Goal: Task Accomplishment & Management: Manage account settings

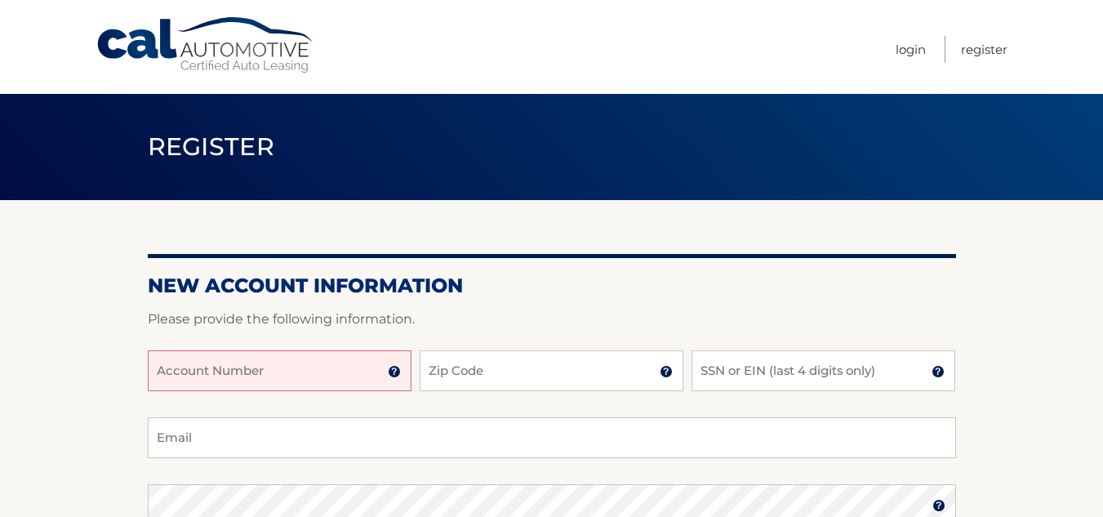
click at [317, 371] on input "Account Number" at bounding box center [280, 370] width 264 height 41
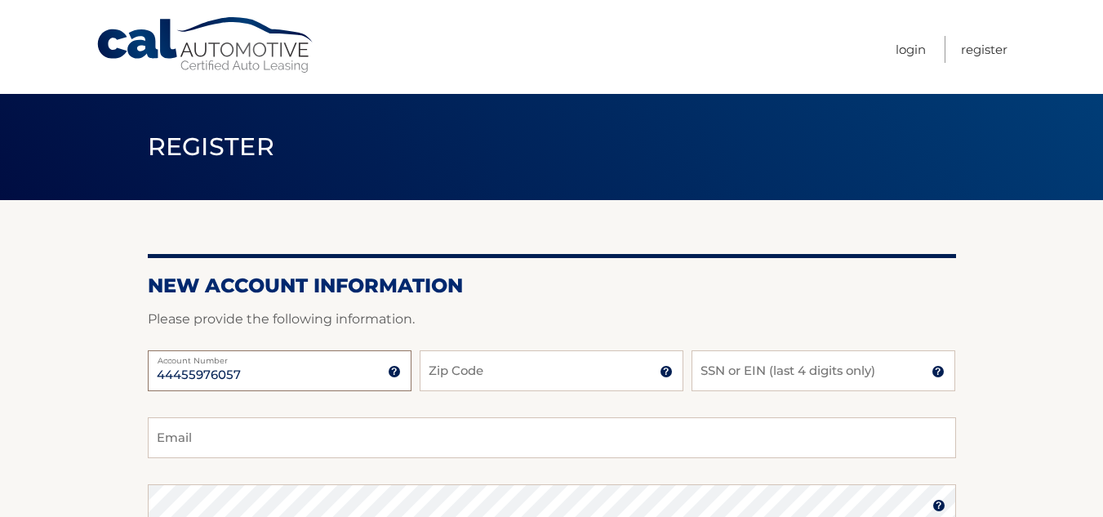
type input "44455976057"
click at [505, 373] on input "Zip Code" at bounding box center [551, 370] width 264 height 41
type input "14221"
click at [755, 374] on input "SSN or EIN (last 4 digits only)" at bounding box center [823, 370] width 264 height 41
click at [292, 442] on input "Email" at bounding box center [552, 437] width 808 height 41
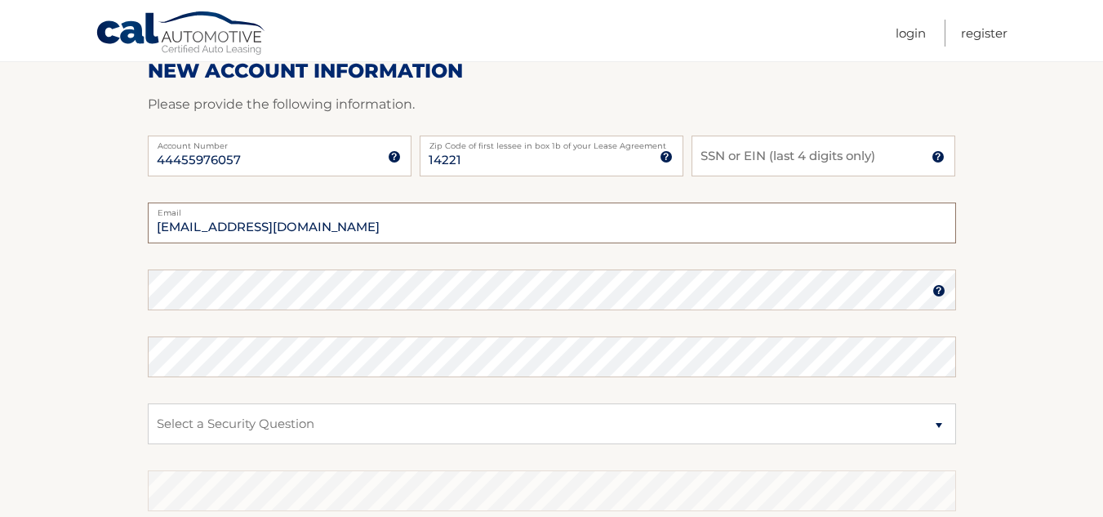
scroll to position [251, 0]
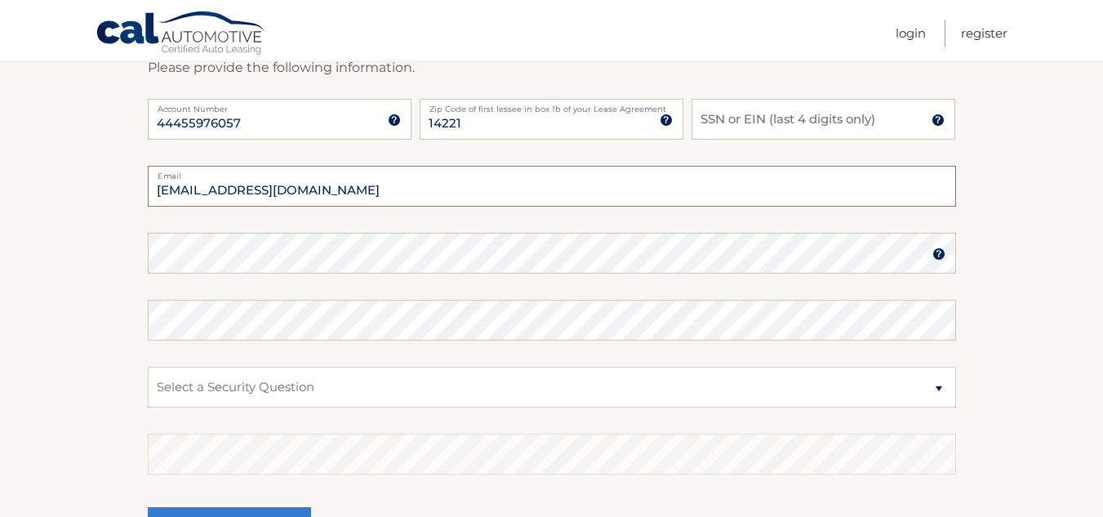
type input "cliffjkaz@gmail.com"
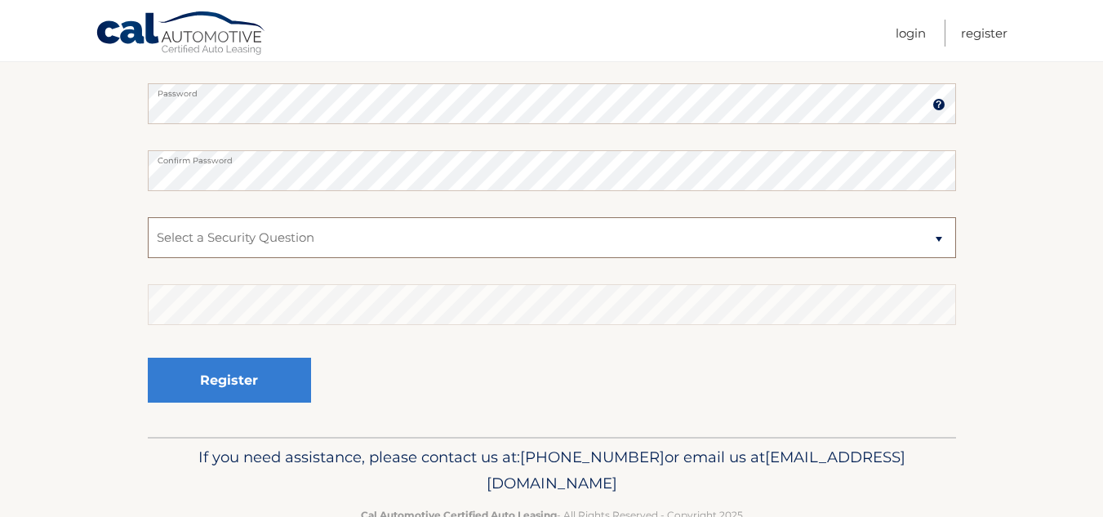
scroll to position [442, 0]
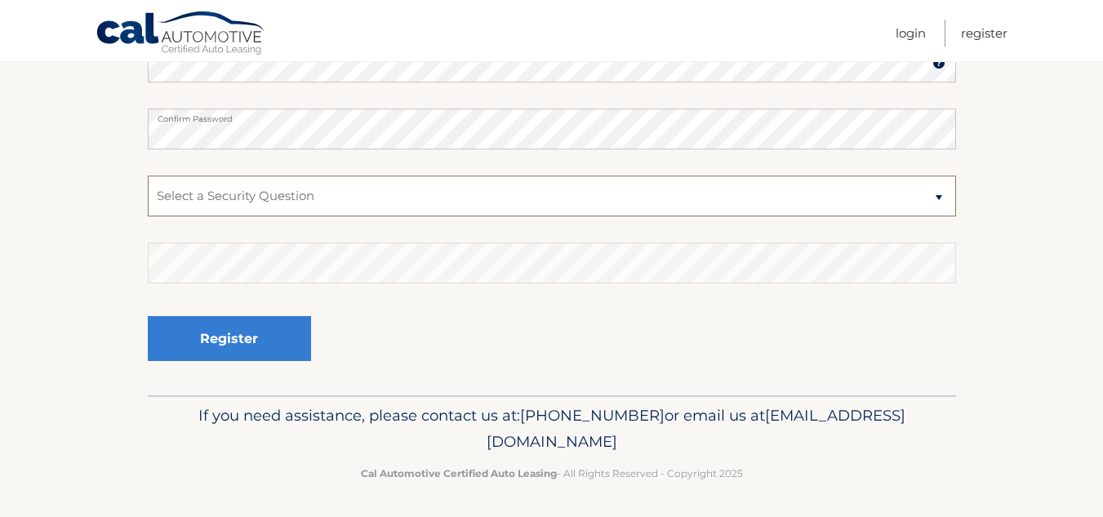
click at [331, 198] on select "Select a Security Question What was the name of your elementary school? What is…" at bounding box center [552, 195] width 808 height 41
select select "3"
click at [148, 175] on select "Select a Security Question What was the name of your elementary school? What is…" at bounding box center [552, 195] width 808 height 41
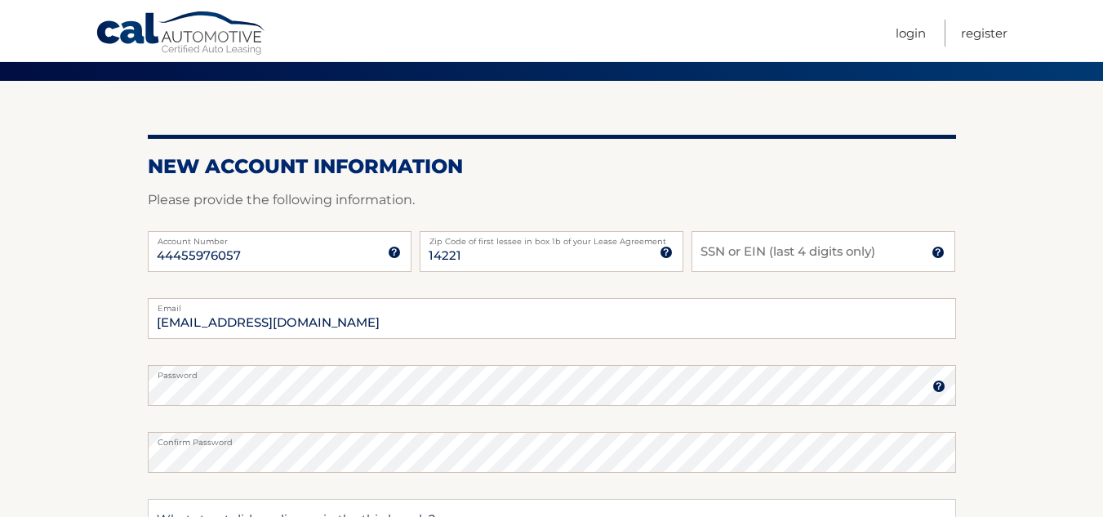
scroll to position [122, 0]
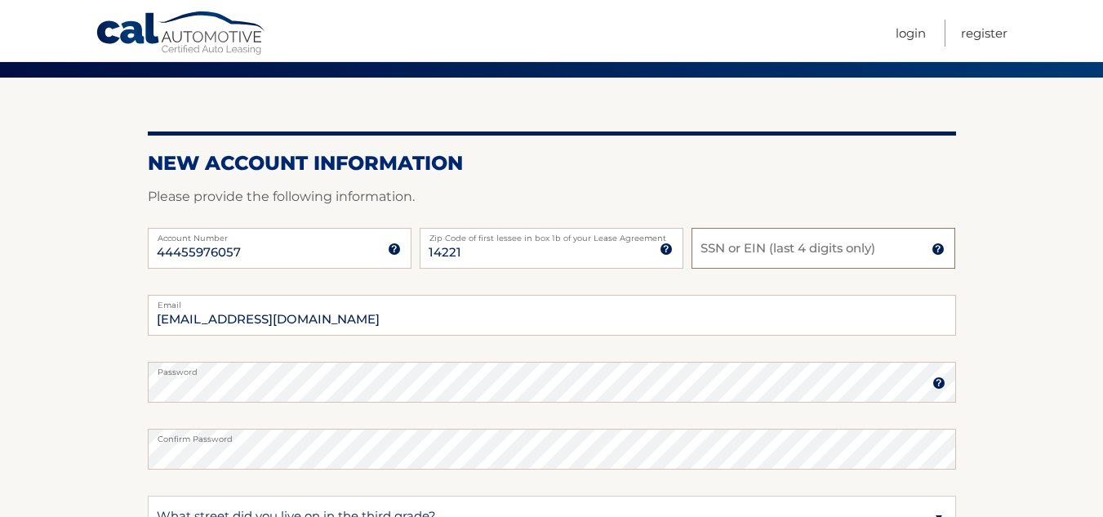
click at [701, 247] on input "SSN or EIN (last 4 digits only)" at bounding box center [823, 248] width 264 height 41
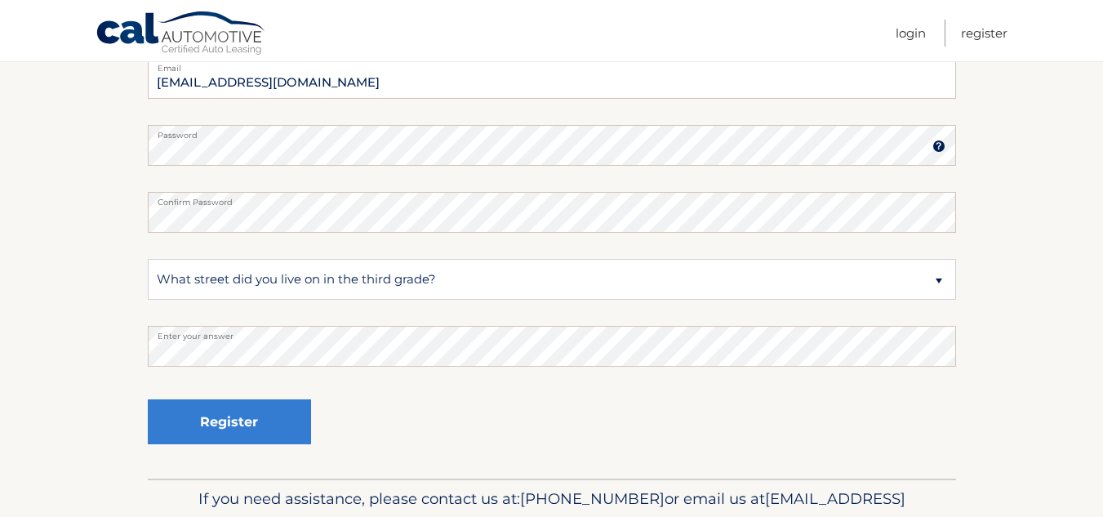
scroll to position [445, 0]
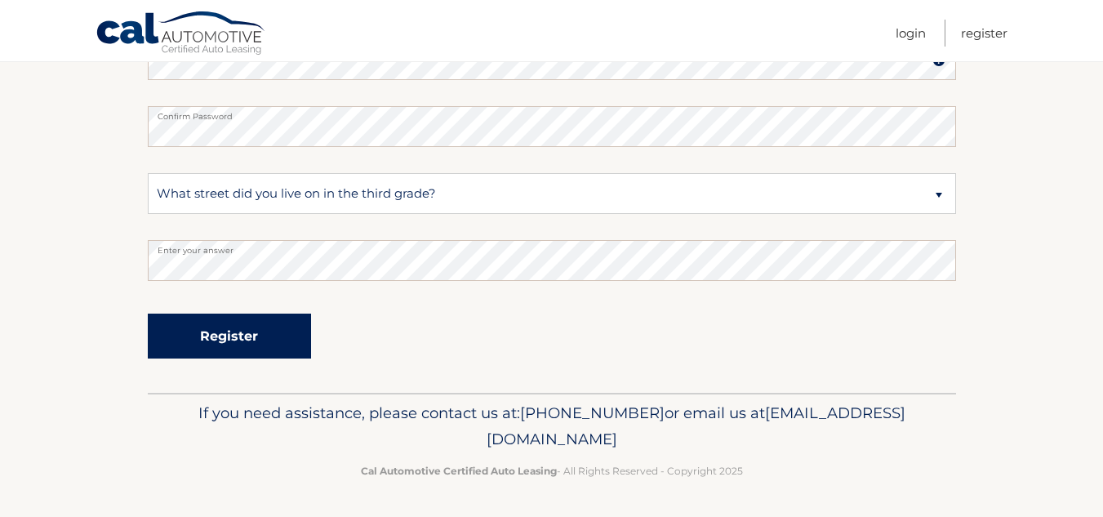
type input "4017"
click at [248, 335] on button "Register" at bounding box center [229, 335] width 163 height 45
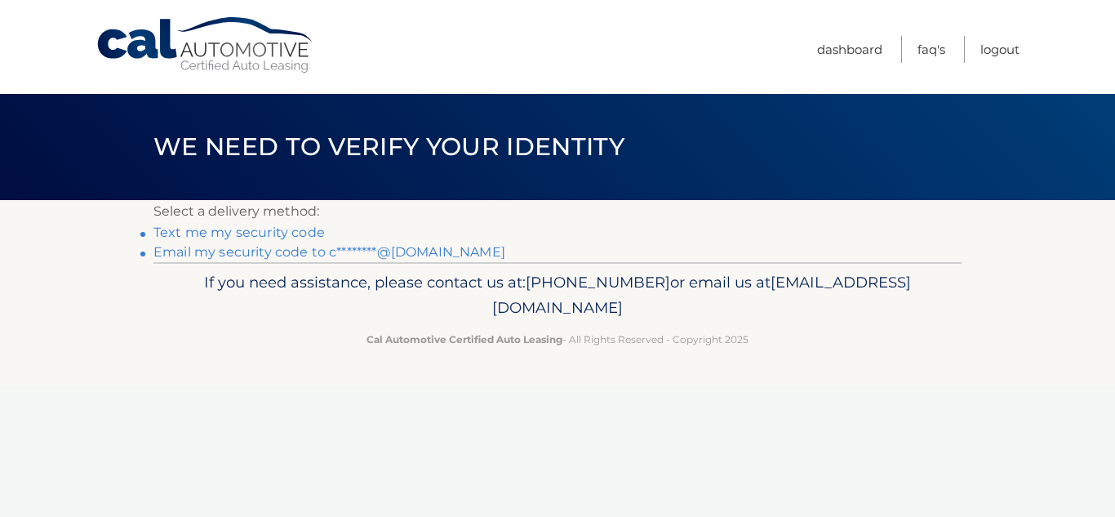
click at [175, 253] on link "Email my security code to c********@gmail.com" at bounding box center [329, 252] width 352 height 16
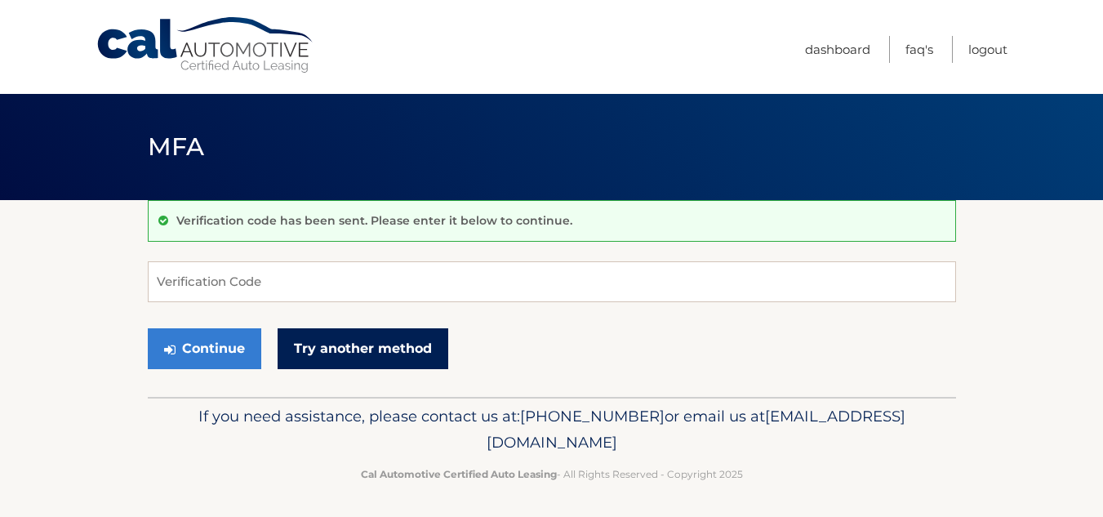
click at [340, 349] on link "Try another method" at bounding box center [362, 348] width 171 height 41
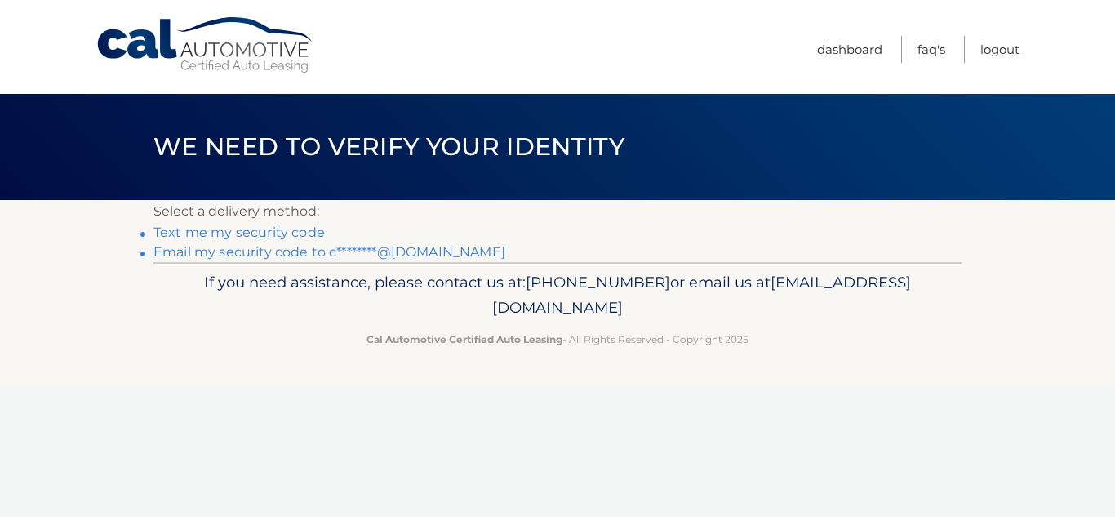
click at [265, 231] on link "Text me my security code" at bounding box center [238, 232] width 171 height 16
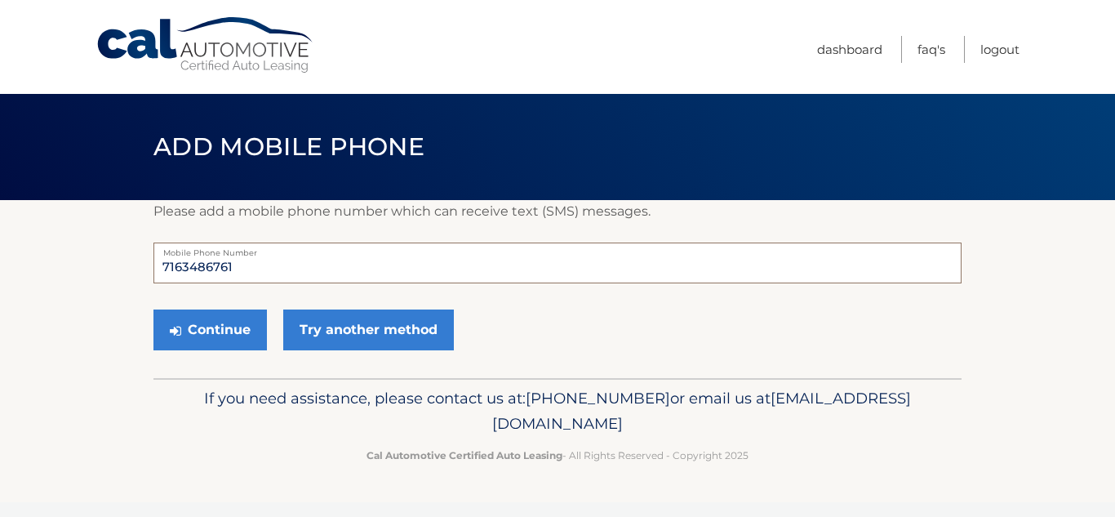
drag, startPoint x: 238, startPoint y: 264, endPoint x: 86, endPoint y: 241, distance: 154.4
click at [86, 241] on section "Please add a mobile phone number which can receive text (SMS) messages. 7163486…" at bounding box center [557, 289] width 1115 height 178
type input "7168322638"
click at [223, 332] on button "Continue" at bounding box center [209, 329] width 113 height 41
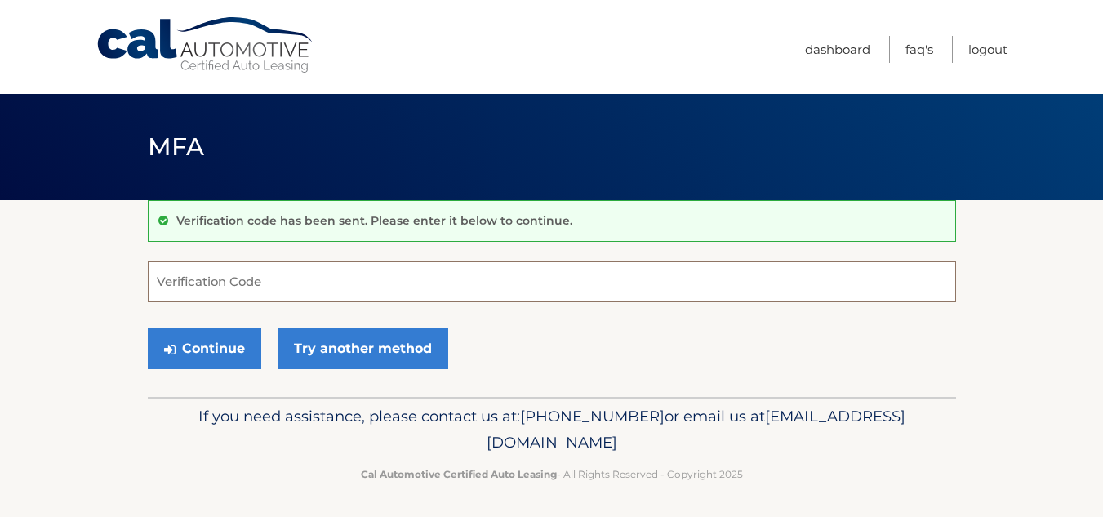
click at [266, 278] on input "Verification Code" at bounding box center [552, 281] width 808 height 41
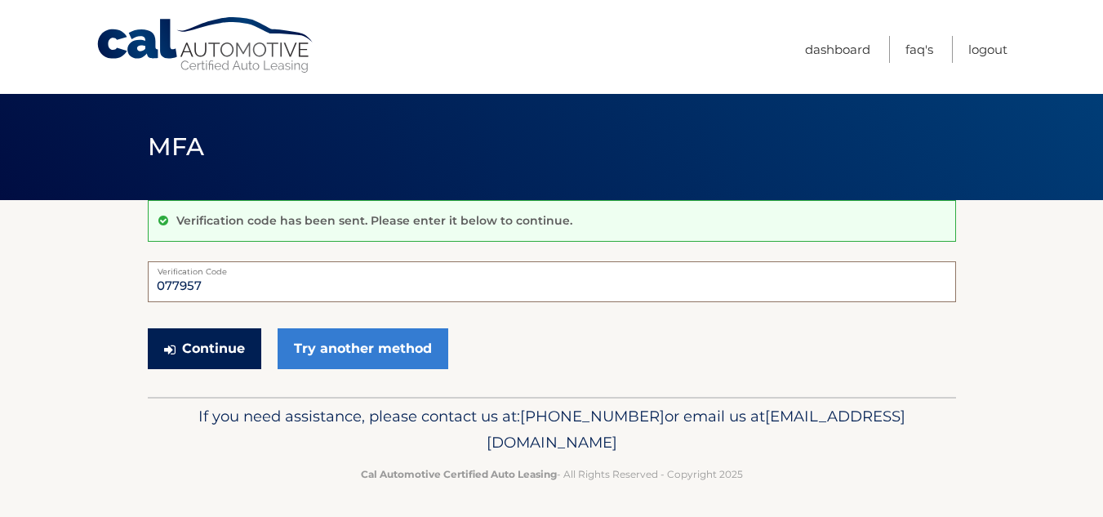
type input "077957"
click at [229, 340] on button "Continue" at bounding box center [204, 348] width 113 height 41
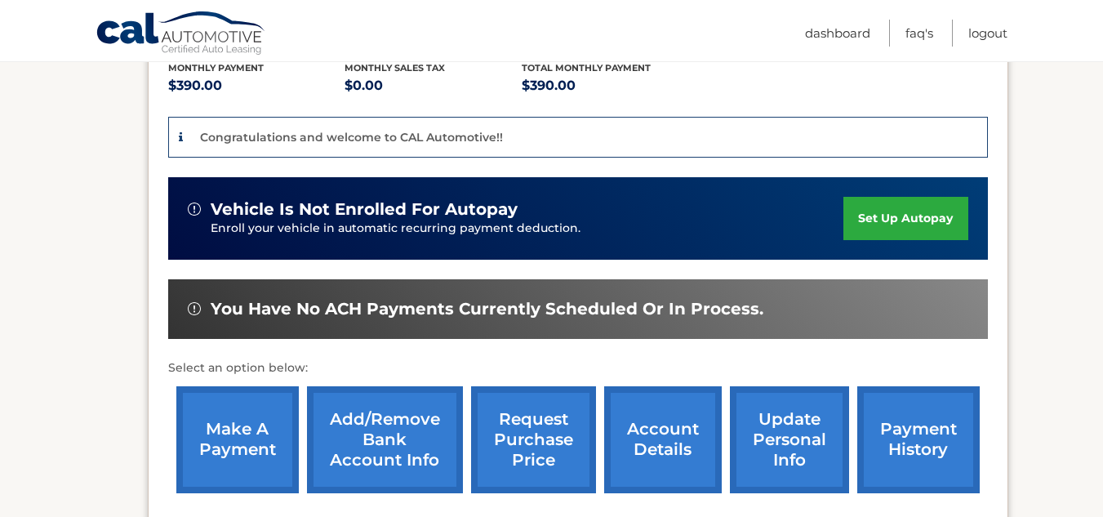
scroll to position [365, 0]
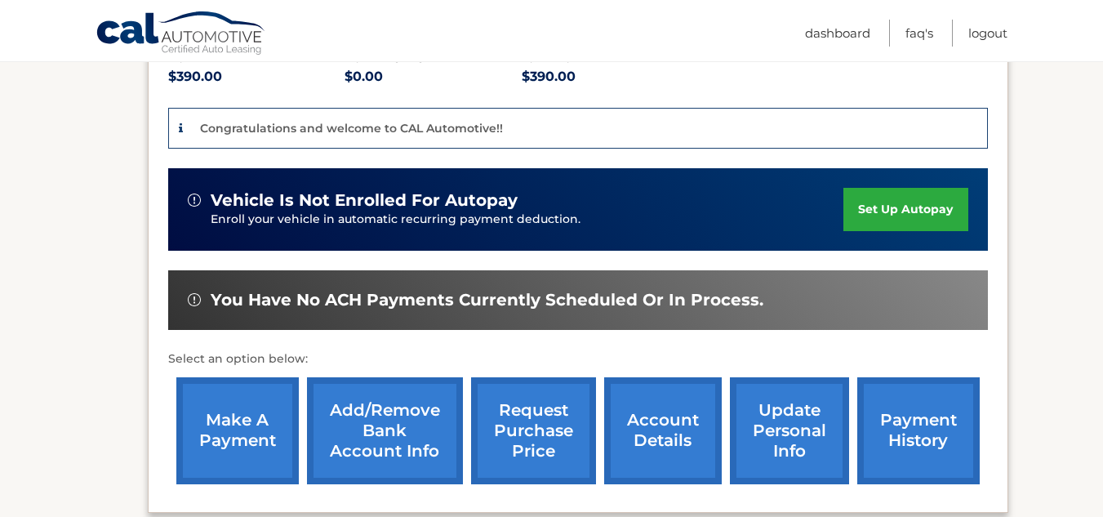
click at [881, 204] on link "set up autopay" at bounding box center [905, 209] width 124 height 43
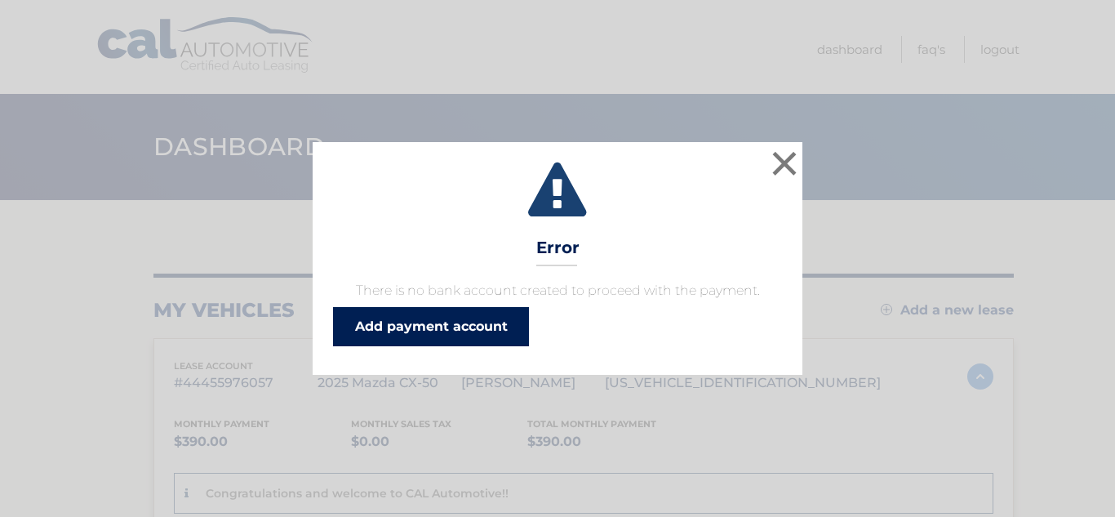
click at [448, 327] on link "Add payment account" at bounding box center [431, 326] width 196 height 39
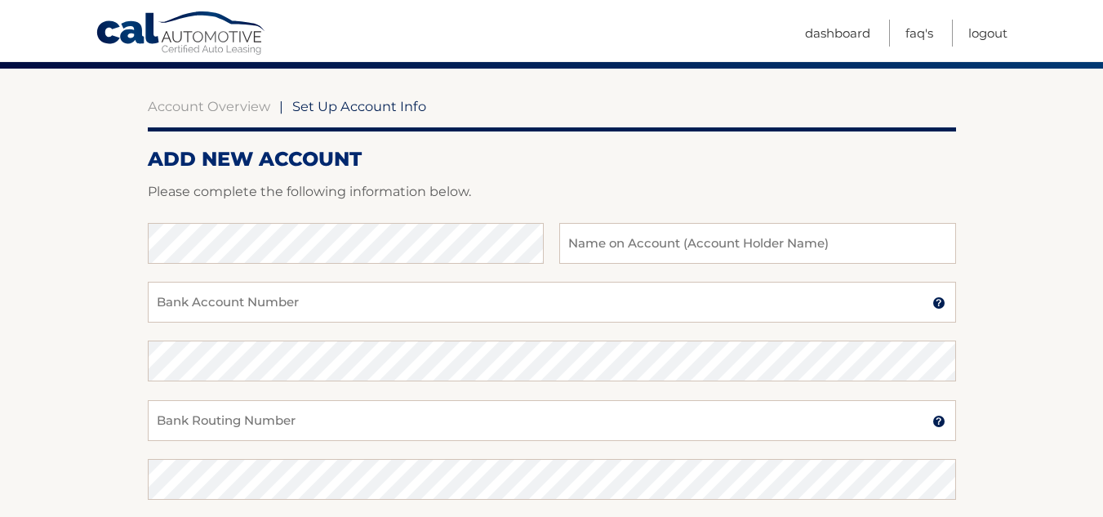
scroll to position [133, 0]
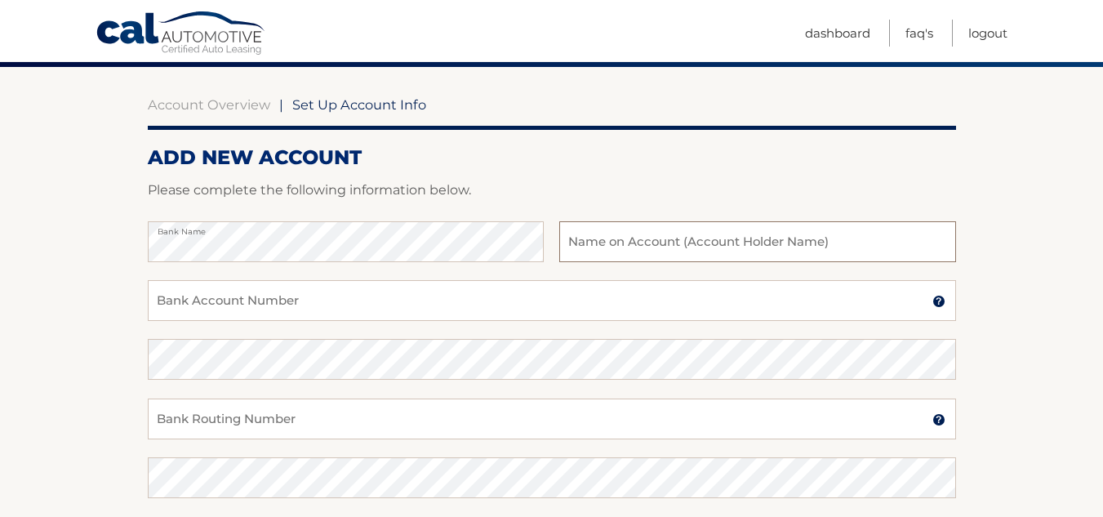
click at [575, 239] on input "text" at bounding box center [757, 241] width 396 height 41
type input "Clifford J. Kaczmarek"
click at [322, 301] on input "Bank Account Number" at bounding box center [552, 300] width 808 height 41
type input "9837645978"
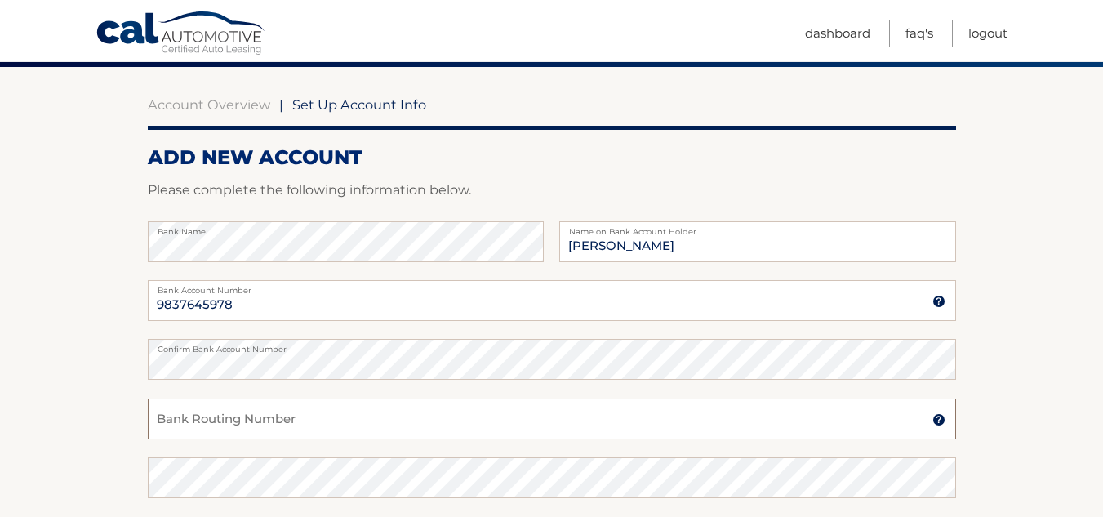
click at [157, 417] on input "Bank Routing Number" at bounding box center [552, 418] width 808 height 41
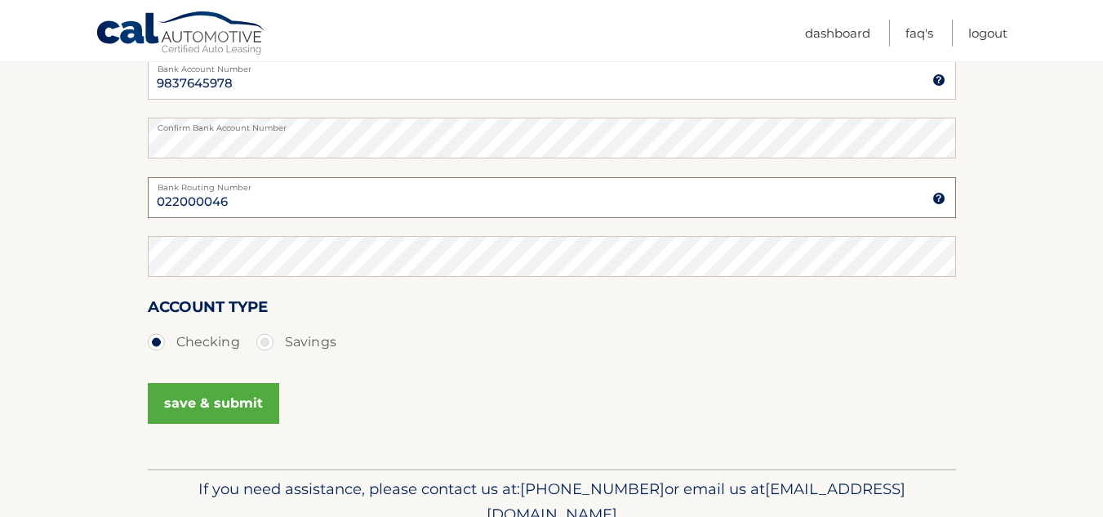
scroll to position [400, 0]
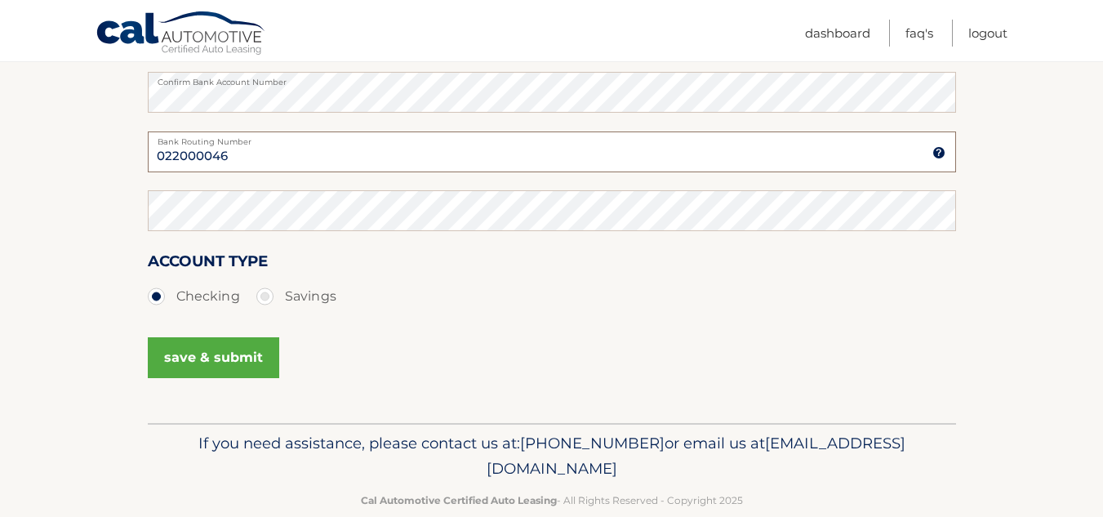
type input "022000046"
click at [224, 353] on button "save & submit" at bounding box center [213, 357] width 131 height 41
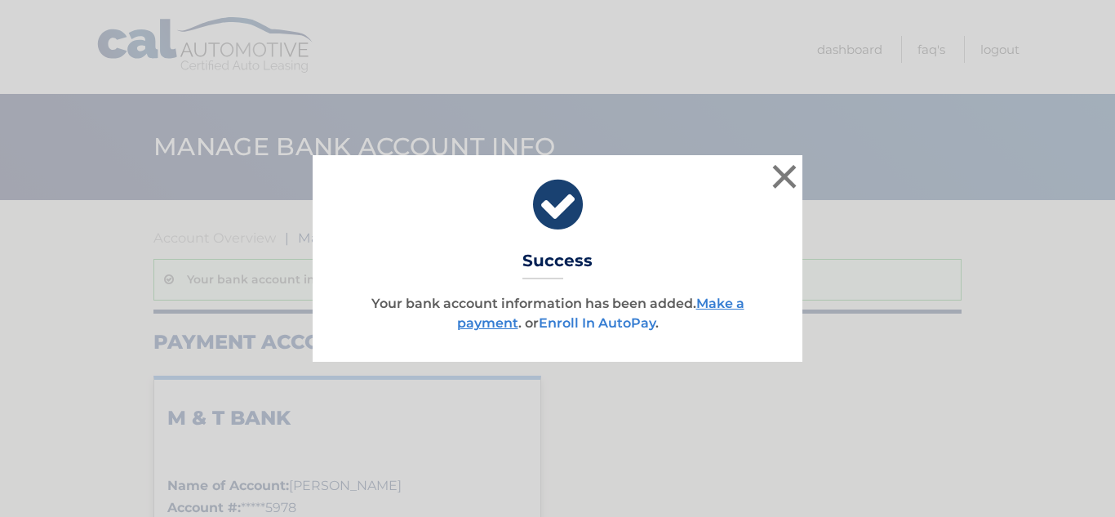
click at [610, 322] on link "Enroll In AutoPay" at bounding box center [597, 323] width 117 height 16
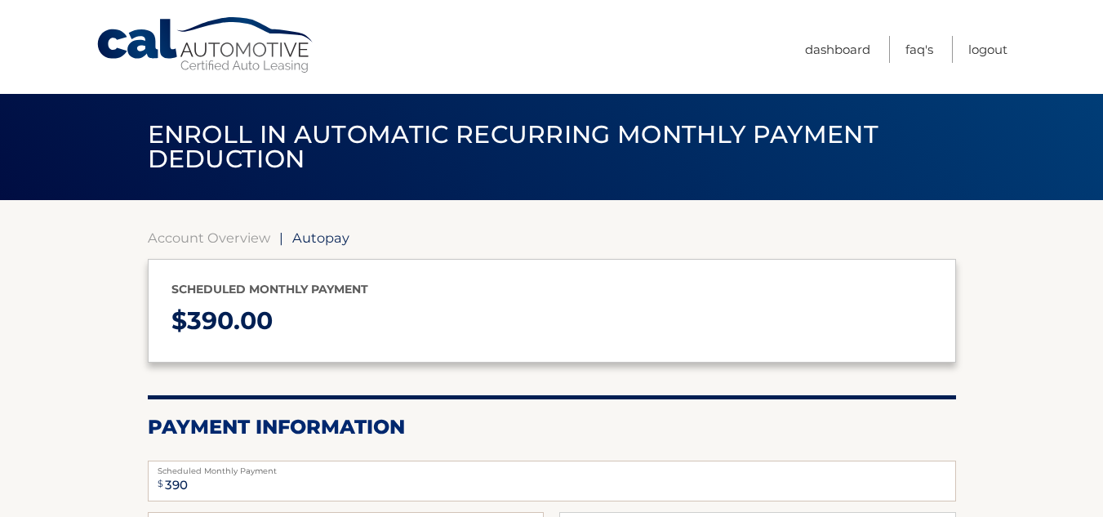
select select "YjU2OWM4ZjktZjFlYS00MzdiLTkwYTctYzlhYzMyZjFlMDRm"
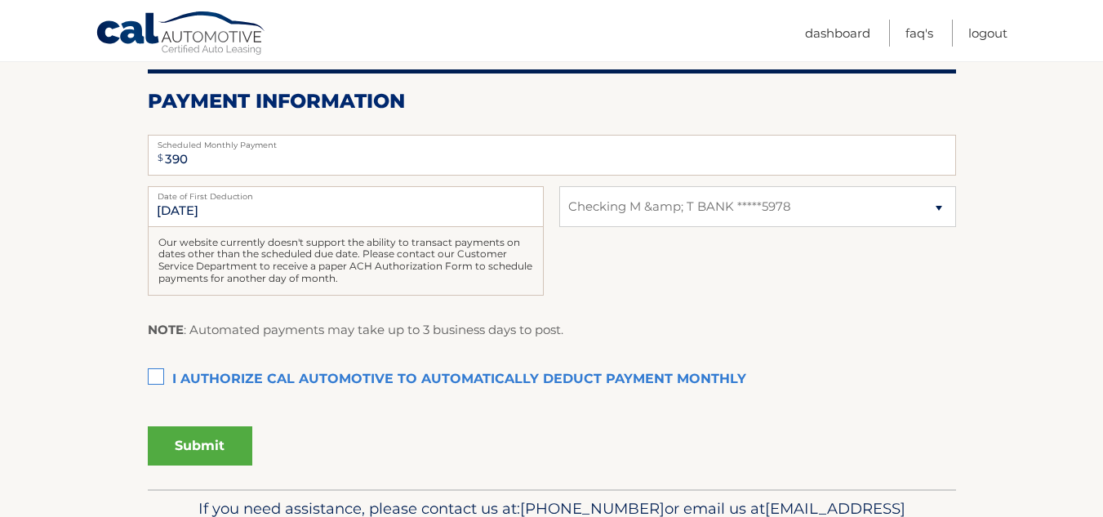
scroll to position [326, 0]
click at [936, 206] on select "Select Bank Account Checking M &amp; T BANK *****5978" at bounding box center [757, 205] width 396 height 41
click at [559, 185] on select "Select Bank Account Checking M &amp; T BANK *****5978" at bounding box center [757, 205] width 396 height 41
click at [157, 374] on label "I authorize cal automotive to automatically deduct payment monthly This checkbo…" at bounding box center [552, 378] width 808 height 33
click at [0, 0] on input "I authorize cal automotive to automatically deduct payment monthly This checkbo…" at bounding box center [0, 0] width 0 height 0
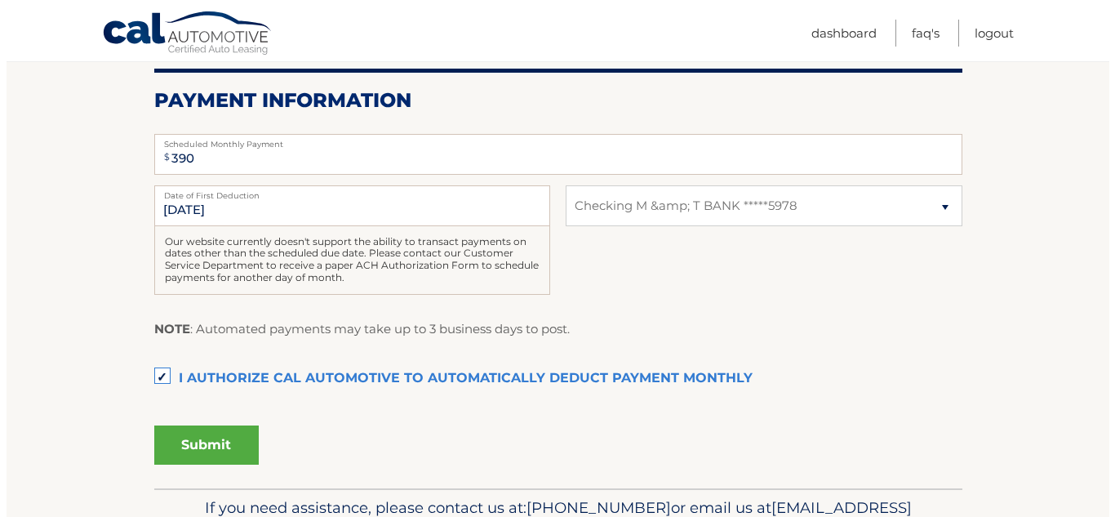
scroll to position [421, 0]
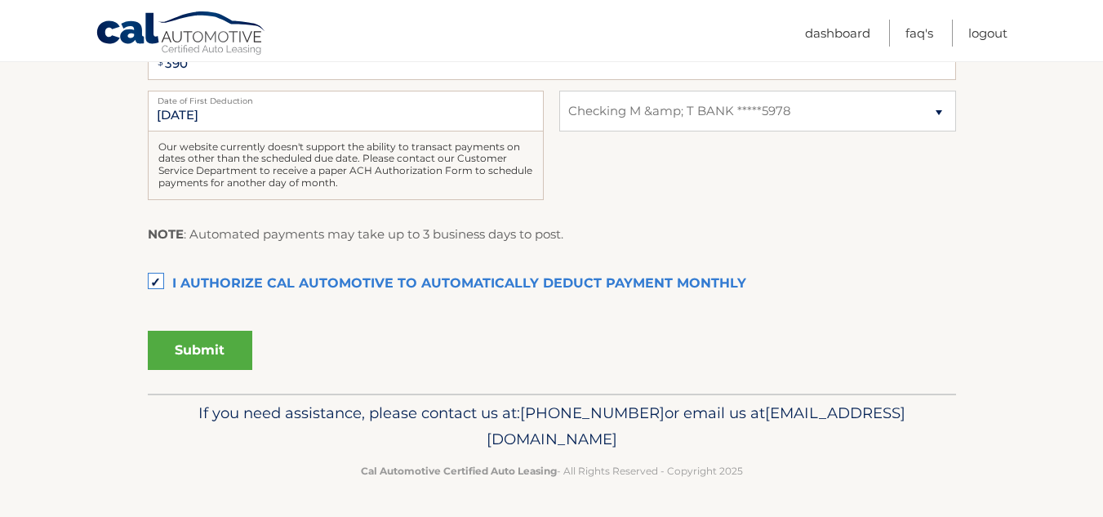
click at [197, 348] on button "Submit" at bounding box center [200, 350] width 104 height 39
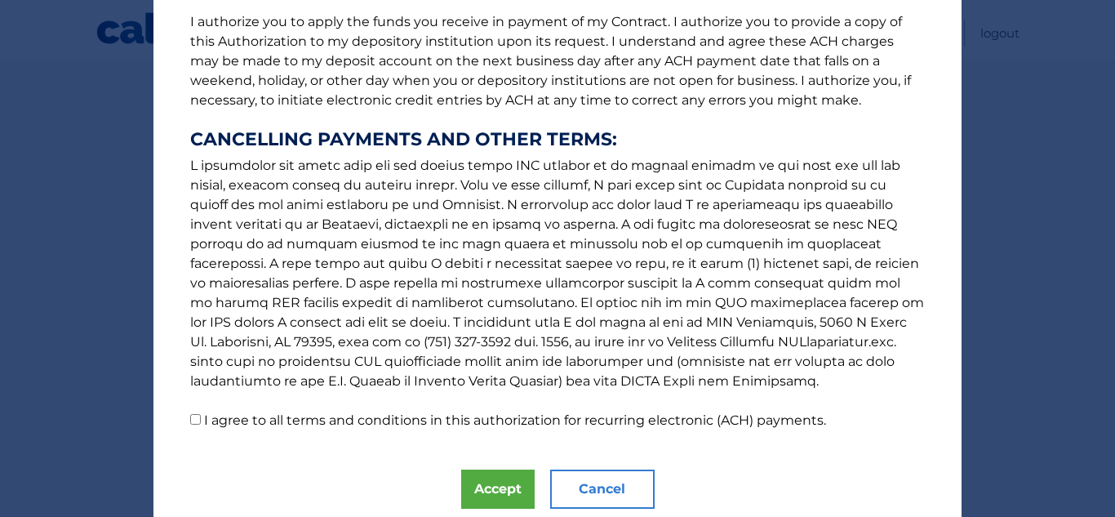
scroll to position [274, 0]
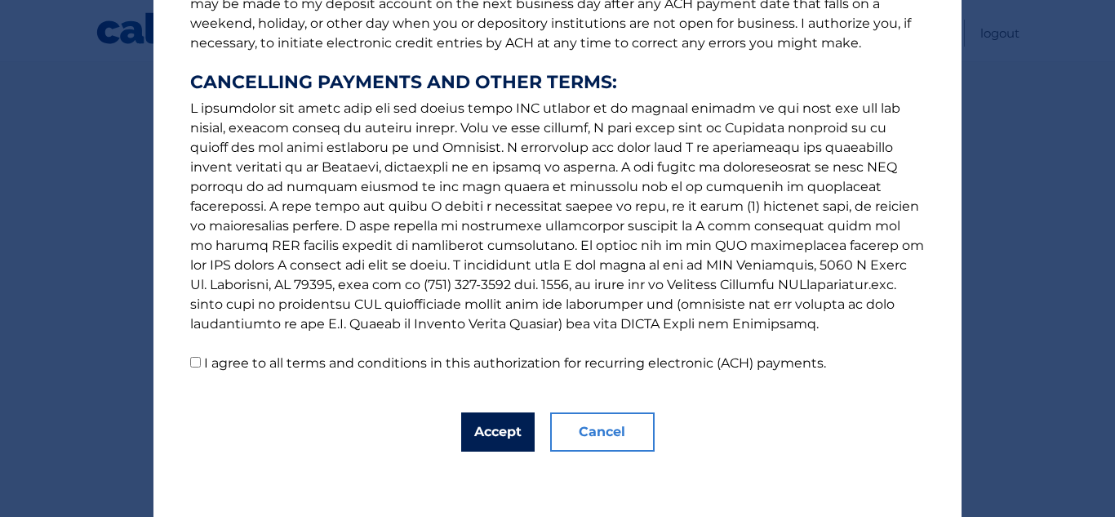
click at [483, 431] on button "Accept" at bounding box center [497, 431] width 73 height 39
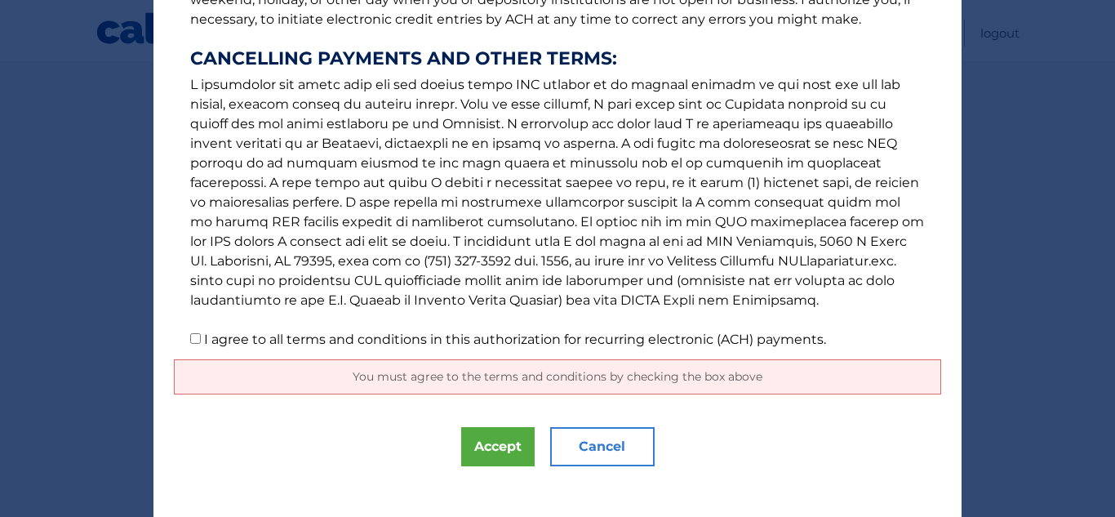
scroll to position [313, 0]
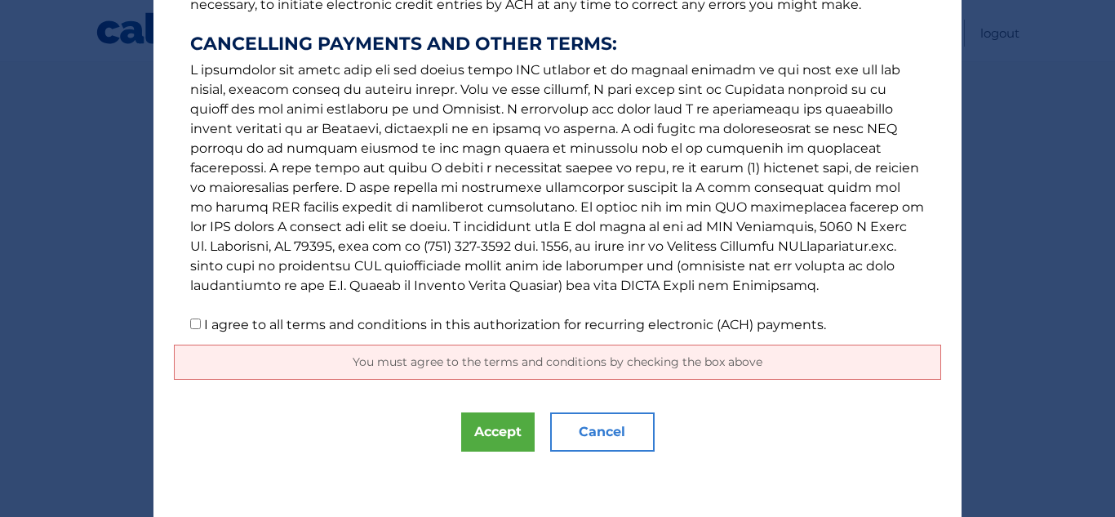
click at [443, 359] on span "You must agree to the terms and conditions by checking the box above" at bounding box center [558, 361] width 410 height 15
click at [491, 433] on button "Accept" at bounding box center [497, 431] width 73 height 39
click at [491, 429] on button "Accept" at bounding box center [497, 431] width 73 height 39
click at [190, 325] on input "I agree to all terms and conditions in this authorization for recurring electro…" at bounding box center [195, 323] width 11 height 11
checkbox input "true"
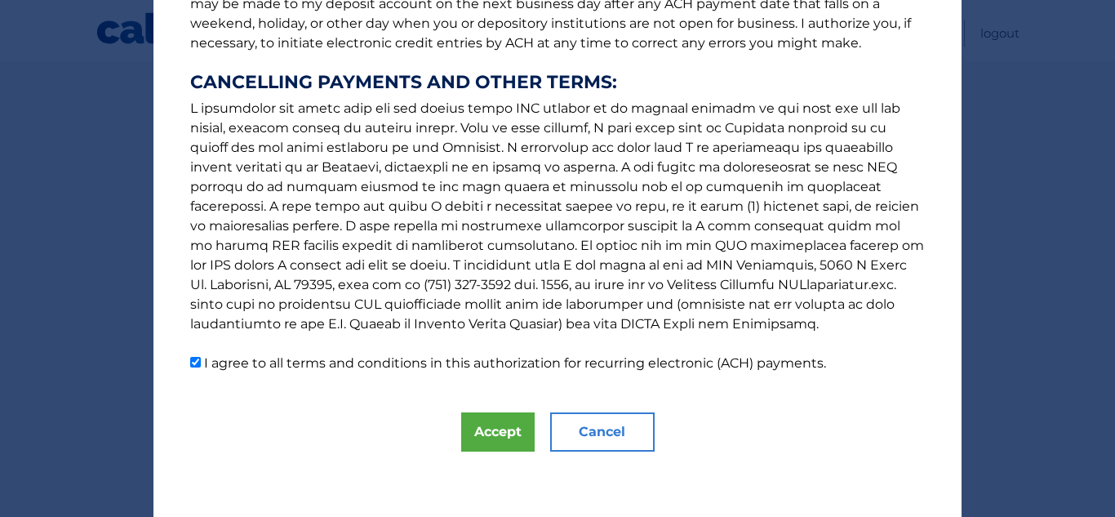
scroll to position [274, 0]
click at [486, 435] on button "Accept" at bounding box center [497, 431] width 73 height 39
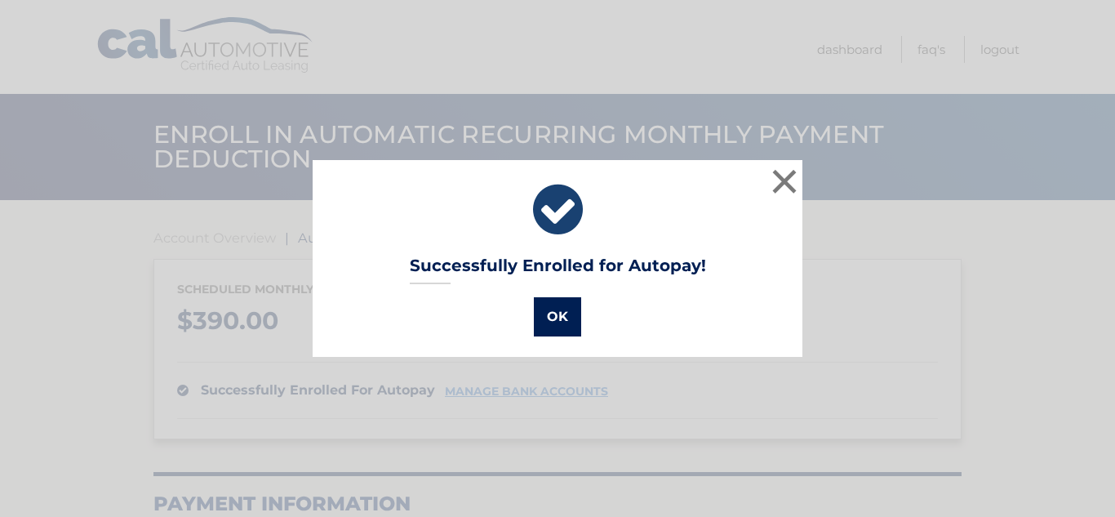
click at [554, 314] on button "OK" at bounding box center [557, 316] width 47 height 39
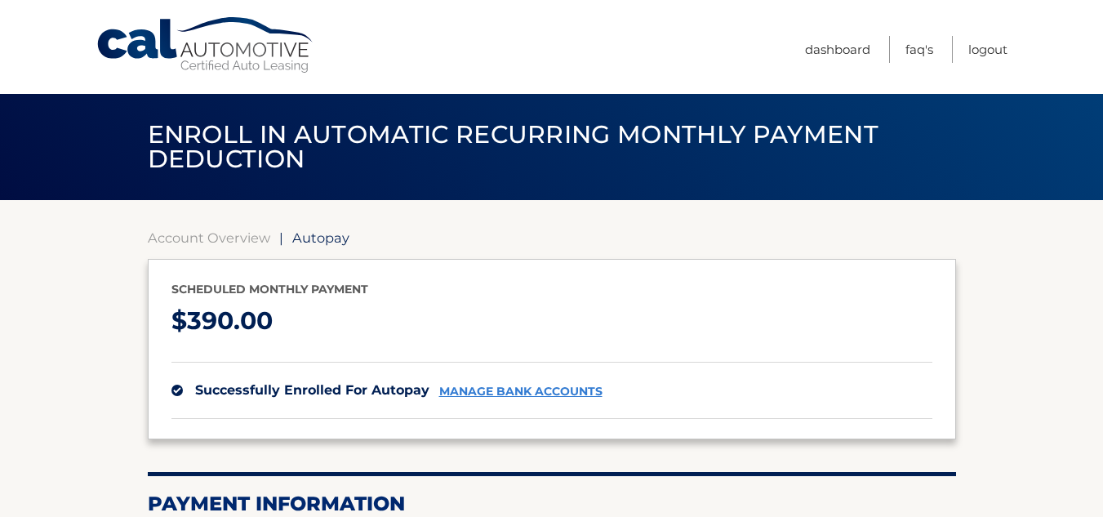
scroll to position [128, 0]
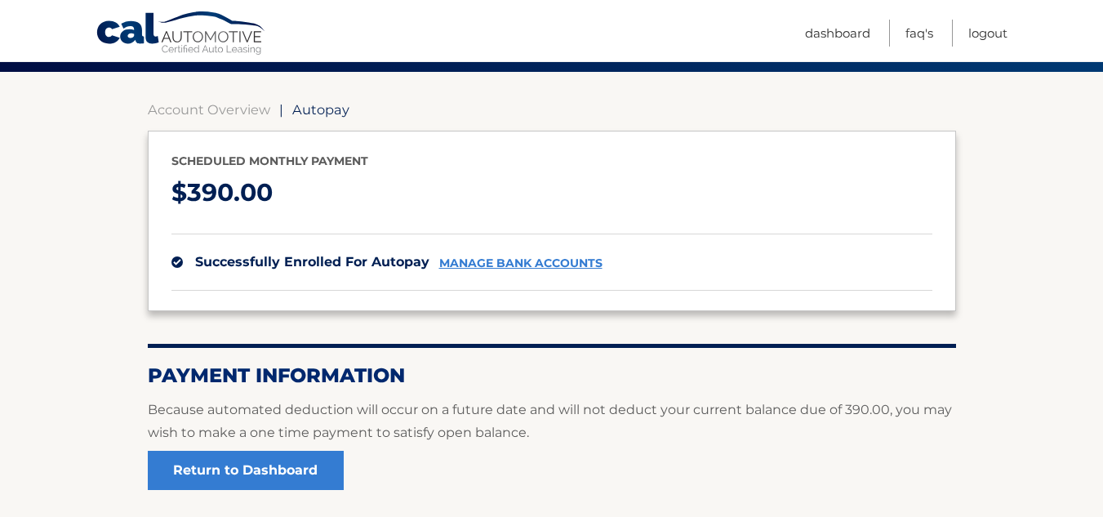
click at [527, 260] on link "manage bank accounts" at bounding box center [520, 263] width 163 height 14
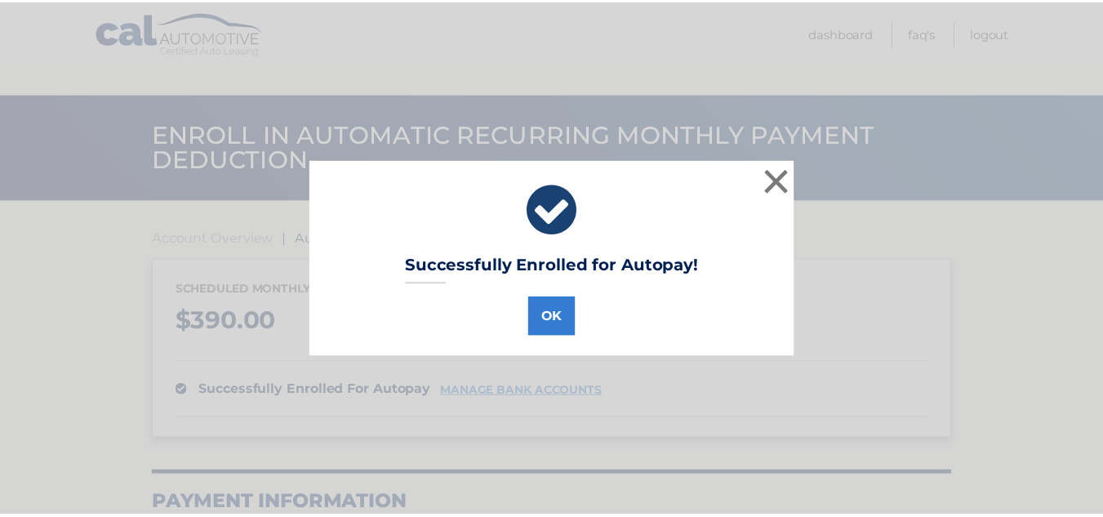
scroll to position [128, 0]
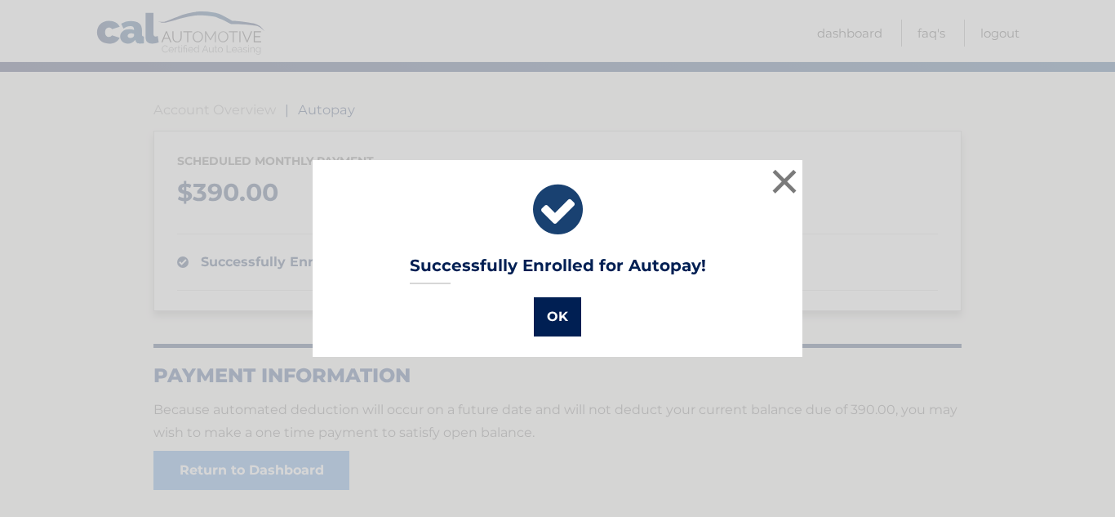
click at [548, 317] on button "OK" at bounding box center [557, 316] width 47 height 39
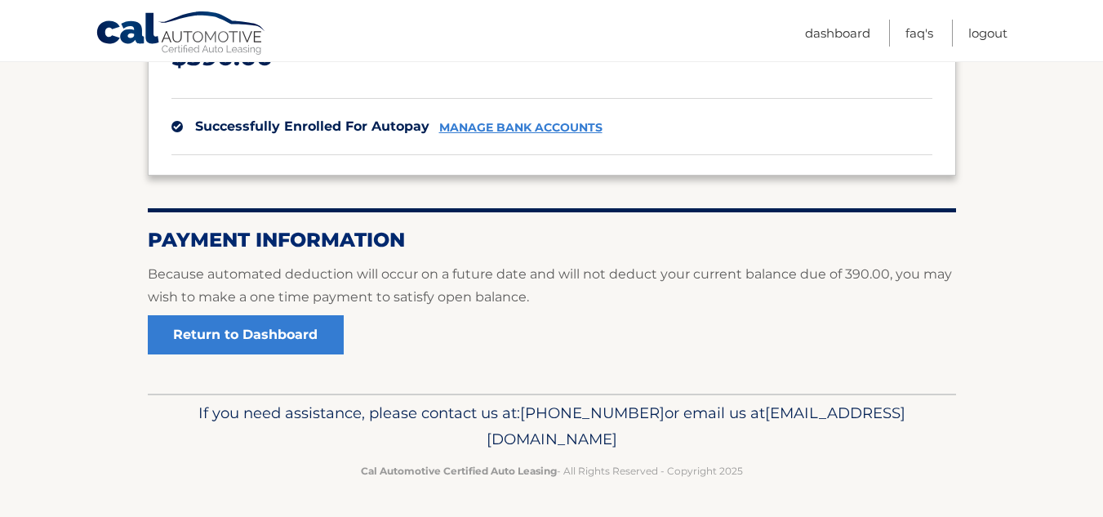
scroll to position [0, 0]
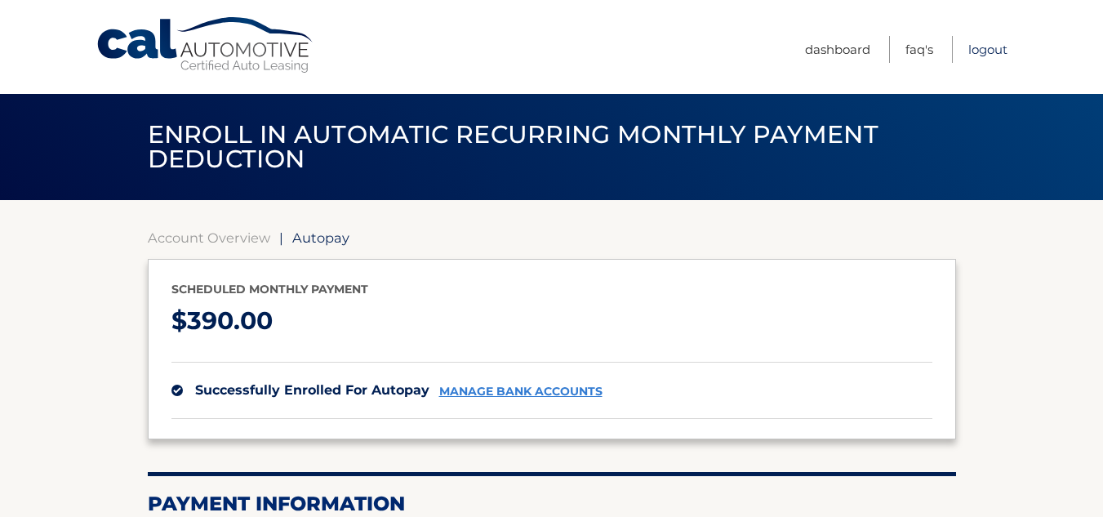
click at [986, 48] on link "Logout" at bounding box center [987, 49] width 39 height 27
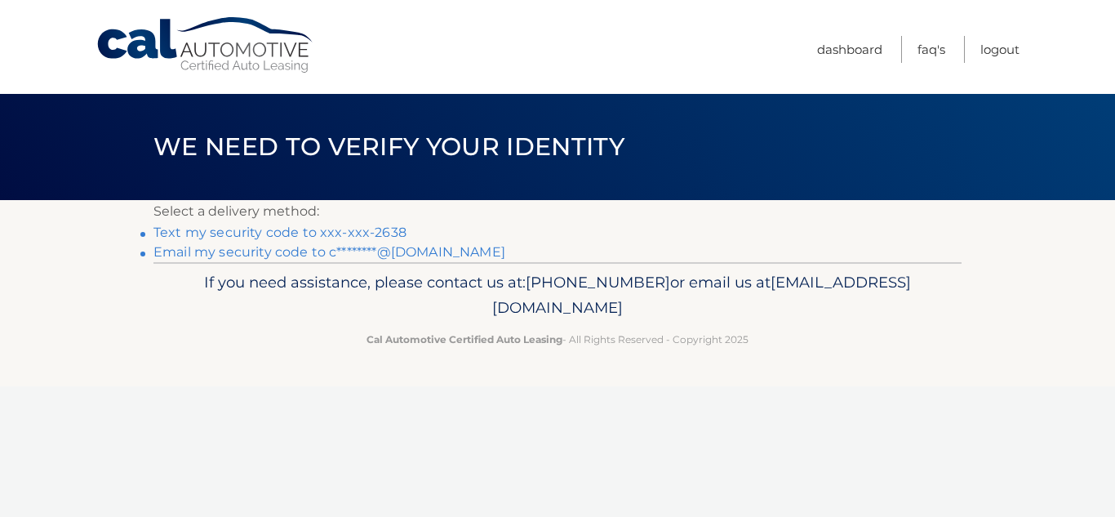
click at [309, 237] on link "Text my security code to xxx-xxx-2638" at bounding box center [279, 232] width 253 height 16
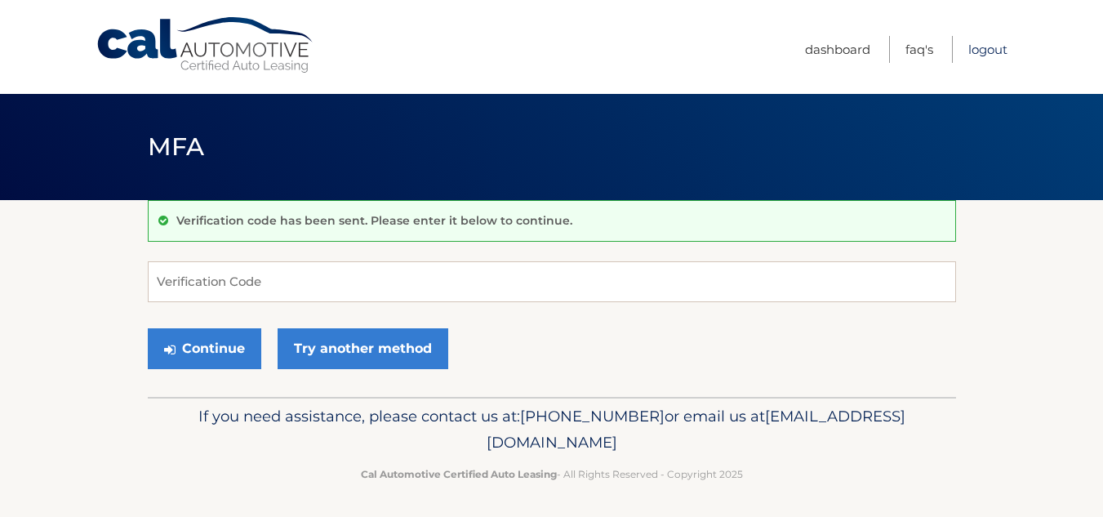
click at [986, 51] on link "Logout" at bounding box center [987, 49] width 39 height 27
